Goal: Check status: Check status

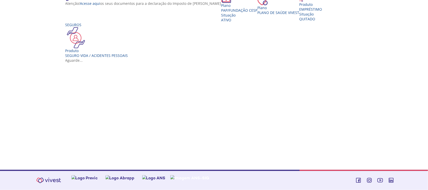
scroll to position [32, 0]
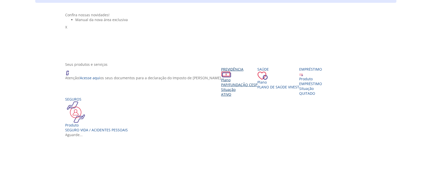
click at [221, 87] on span "PAP/FUNDAÇÃO CESP" at bounding box center [239, 84] width 36 height 5
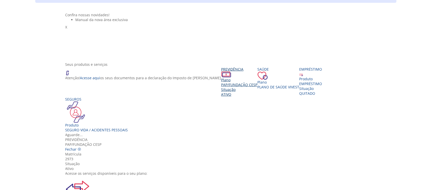
scroll to position [56, 0]
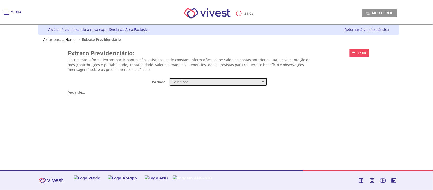
click at [222, 84] on button "Selecione" at bounding box center [218, 82] width 98 height 9
click at [215, 92] on link "Mensal" at bounding box center [218, 91] width 97 height 9
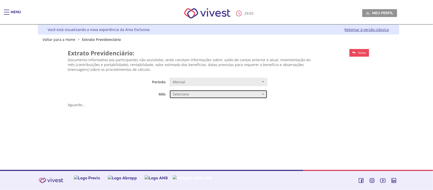
click at [215, 92] on span "Selecione" at bounding box center [217, 93] width 88 height 5
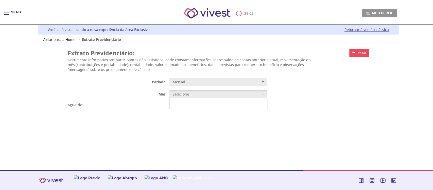
click at [204, 102] on link "AGOSTO/2025" at bounding box center [218, 103] width 97 height 9
click at [386, 79] on div "Z7_I2KE1AG0L89AE06E1G4AR91051 Funcesp - Vivest- Extrato Previdenciario Mensal C…" at bounding box center [218, 80] width 361 height 77
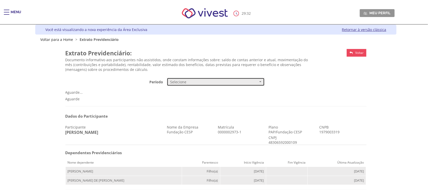
click at [193, 83] on span "Selecione" at bounding box center [214, 81] width 88 height 5
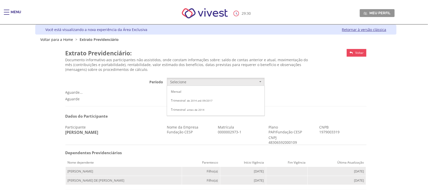
click at [311, 70] on p "Documento informativo aos participantes não assistidos, onde constam informaçõe…" at bounding box center [190, 64] width 250 height 14
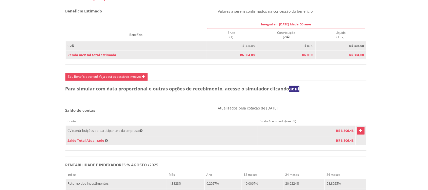
scroll to position [253, 0]
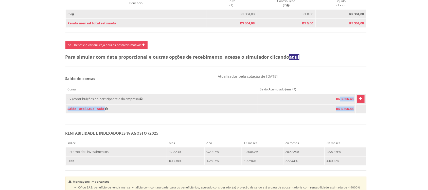
drag, startPoint x: 335, startPoint y: 110, endPoint x: 352, endPoint y: 115, distance: 17.6
click at [352, 114] on tbody "CV (contribuições do participante e da empresa) R$ 3.806,48 PLANOS Saldo em 31/…" at bounding box center [215, 104] width 301 height 20
click at [378, 130] on div "Z7_I2KE1AG0L89AE06E1G4AR91051 Funcesp - Vivest- Extrato Previdenciario Mensal C…" at bounding box center [215, 37] width 361 height 498
click at [359, 102] on icon "Vivest" at bounding box center [360, 99] width 3 height 6
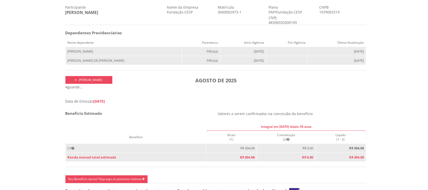
scroll to position [0, 0]
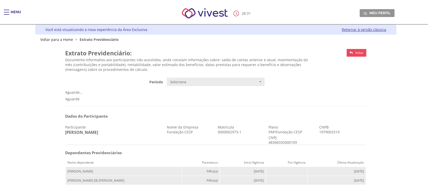
click at [7, 10] on div "Main header" at bounding box center [7, 15] width 6 height 10
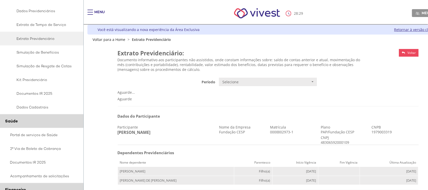
scroll to position [222, 0]
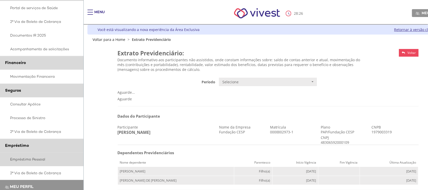
click at [41, 158] on link "Empréstimo Pessoal" at bounding box center [42, 159] width 84 height 14
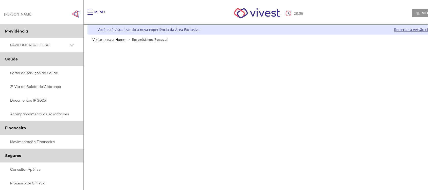
click at [75, 12] on img "Click to close side navigation." at bounding box center [76, 14] width 8 height 8
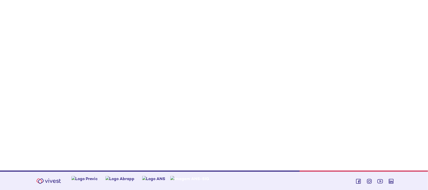
scroll to position [19, 0]
